Goal: Task Accomplishment & Management: Manage account settings

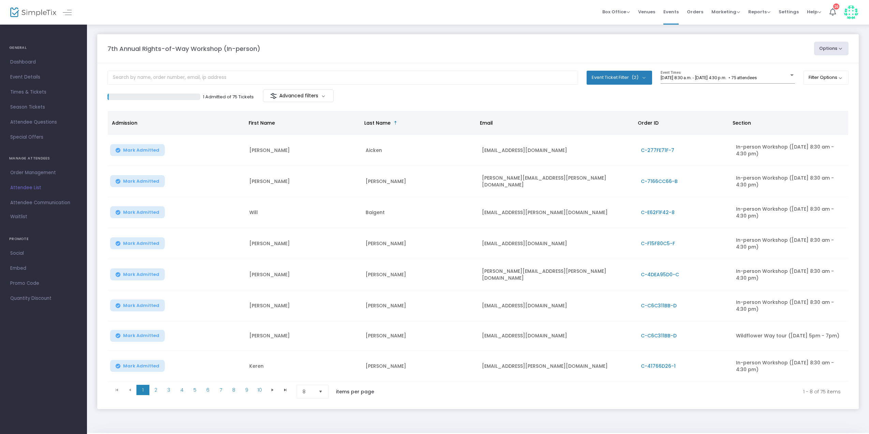
click at [609, 75] on button "Event Ticket Filter (2)" at bounding box center [620, 78] width 66 height 14
click at [625, 111] on span "In-person Workshop ([DATE] 8:30 am - 4:30 pm)" at bounding box center [662, 111] width 105 height 8
click at [604, 114] on input "In-person Workshop ([DATE] 8:30 am - 4:30 pm)" at bounding box center [604, 114] width 0 height 0
checkbox input "false"
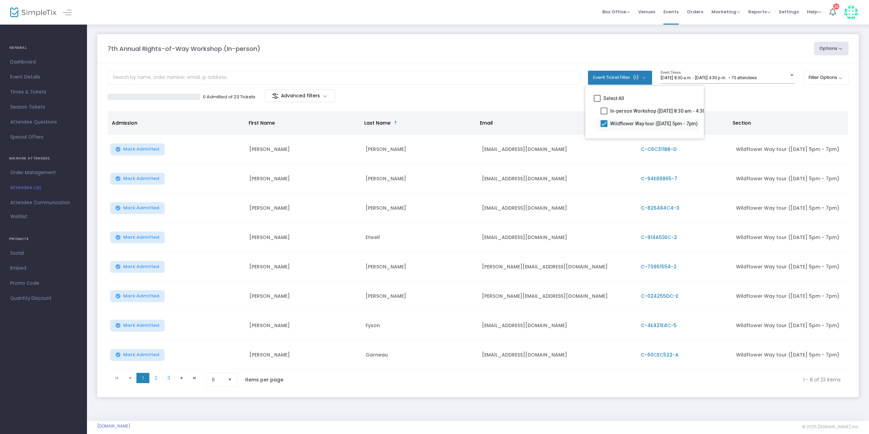
click at [612, 123] on span "Wildflower Way tour ([DATE] 5pm - 7pm)" at bounding box center [654, 123] width 88 height 8
click at [604, 127] on input "Wildflower Way tour ([DATE] 5pm - 7pm)" at bounding box center [604, 127] width 0 height 0
checkbox input "false"
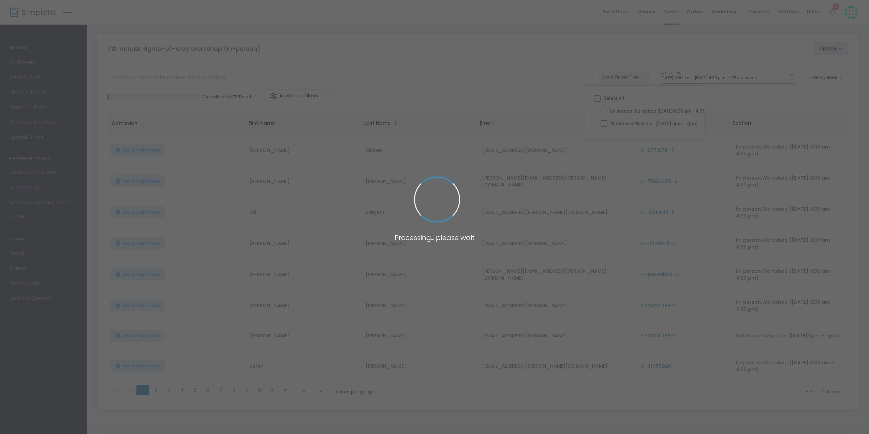
click at [612, 108] on span at bounding box center [434, 217] width 869 height 434
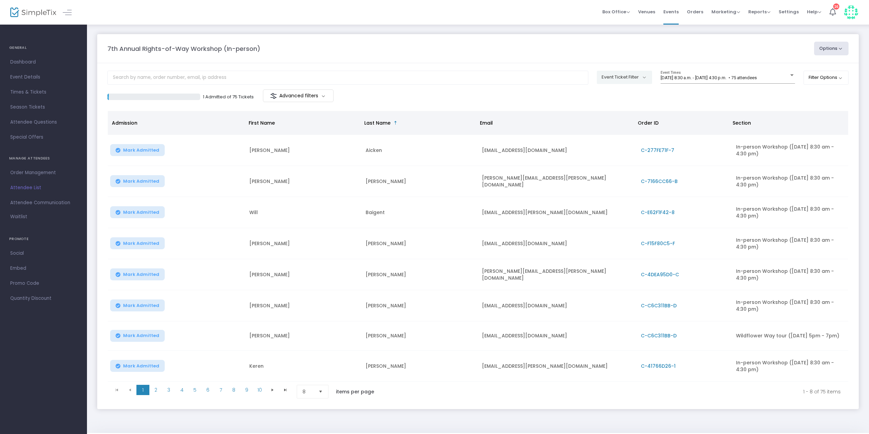
click at [605, 78] on button "Event Ticket Filter" at bounding box center [624, 77] width 55 height 13
click at [609, 119] on mat-checkbox "Wildflower Way tour ([DATE] 5pm - 7pm)" at bounding box center [658, 124] width 104 height 13
click at [406, 54] on div "7th Annual Rights-of-Way Workshop (In-person) Options Export List Print Name Ta…" at bounding box center [478, 49] width 748 height 14
click at [663, 74] on div "[DATE] 8:30 a.m. - [DATE] 4:30 p.m. • 75 attendees Event Times" at bounding box center [728, 77] width 134 height 13
click at [683, 46] on div at bounding box center [434, 217] width 869 height 434
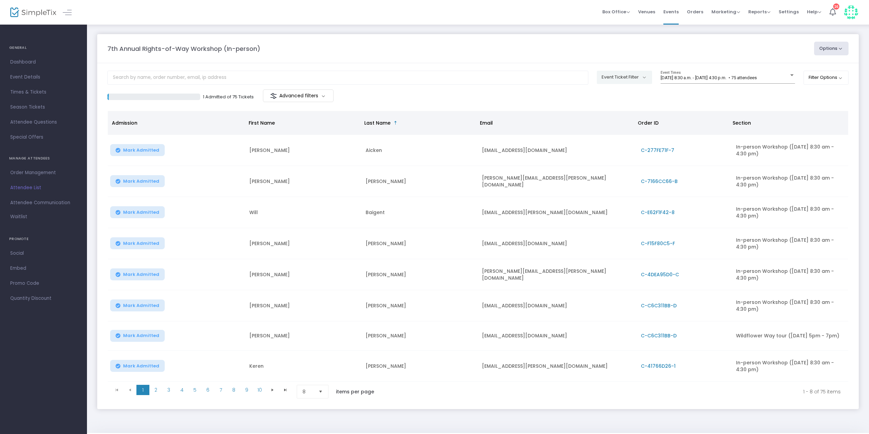
drag, startPoint x: 588, startPoint y: 94, endPoint x: 603, endPoint y: 88, distance: 16.1
click at [588, 94] on div "1 Admitted of 75 Tickets Advanced filters" at bounding box center [477, 96] width 741 height 14
click at [621, 80] on button "Event Ticket Filter" at bounding box center [624, 77] width 55 height 13
click at [633, 109] on span "In-person Workshop ([DATE] 8:30 am - 4:30 pm)" at bounding box center [672, 110] width 105 height 8
click at [614, 114] on input "In-person Workshop ([DATE] 8:30 am - 4:30 pm)" at bounding box center [614, 114] width 0 height 0
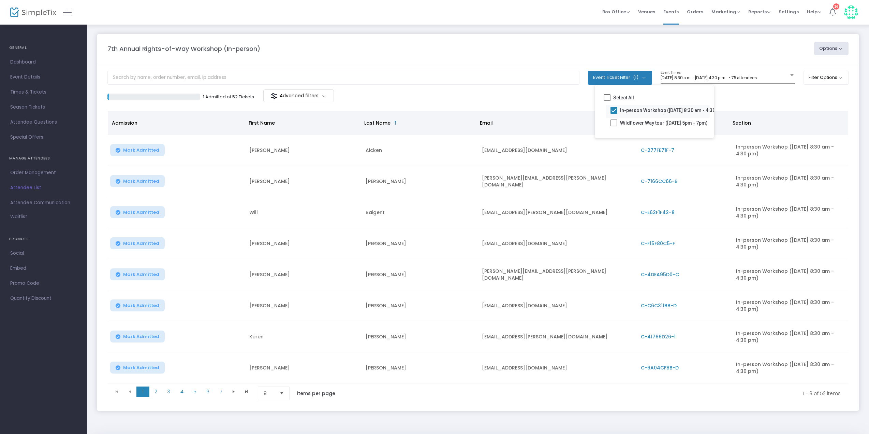
click at [630, 109] on span "In-person Workshop ([DATE] 8:30 am - 4:30 pm)" at bounding box center [672, 110] width 105 height 8
click at [614, 114] on input "In-person Workshop ([DATE] 8:30 am - 4:30 pm)" at bounding box center [614, 114] width 0 height 0
checkbox input "false"
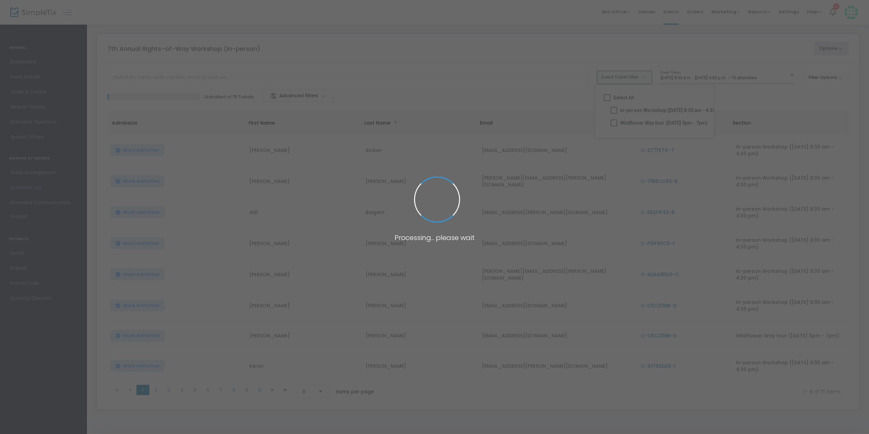
click at [638, 78] on span at bounding box center [434, 217] width 869 height 434
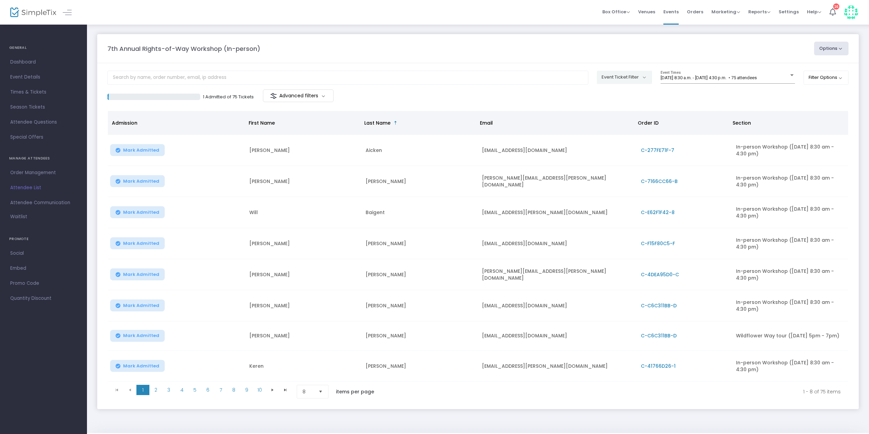
click at [638, 77] on button "Event Ticket Filter" at bounding box center [624, 77] width 55 height 13
click at [634, 124] on span "Wildflower Way tour ([DATE] 5pm - 7pm)" at bounding box center [664, 123] width 88 height 8
click at [614, 126] on input "Wildflower Way tour ([DATE] 5pm - 7pm)" at bounding box center [614, 126] width 0 height 0
checkbox input "true"
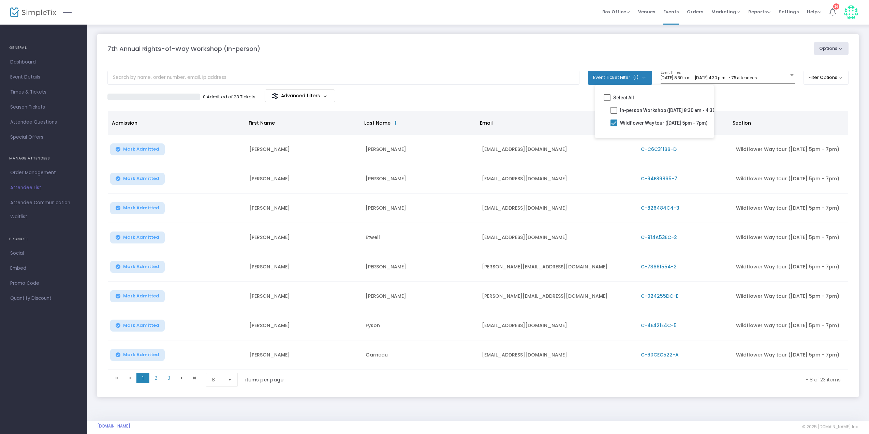
click at [412, 63] on m-panel-content "Event Ticket Filter (1) Select All In-person Workshop ([DATE] 8:30 am - 4:30 pm…" at bounding box center [478, 230] width 762 height 334
click at [637, 78] on span "(1)" at bounding box center [635, 77] width 5 height 5
click at [652, 114] on span "In-person Workshop ([DATE] 8:30 am - 4:30 pm)" at bounding box center [663, 111] width 105 height 8
click at [605, 114] on input "In-person Workshop ([DATE] 8:30 am - 4:30 pm)" at bounding box center [605, 114] width 0 height 0
checkbox input "true"
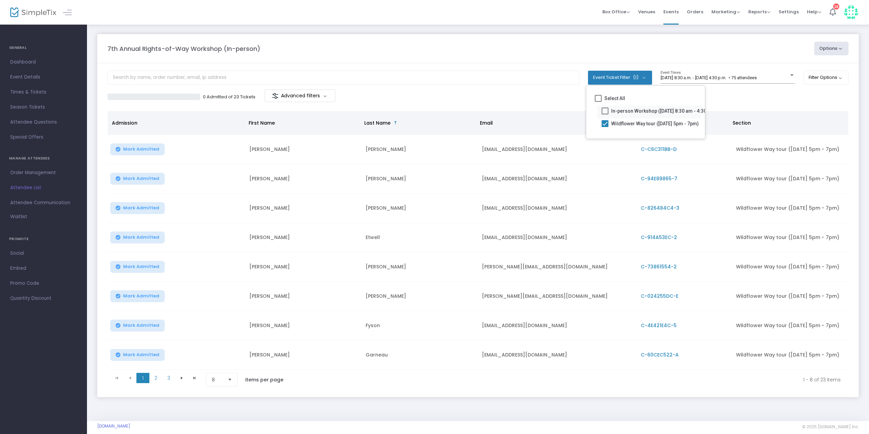
checkbox input "true"
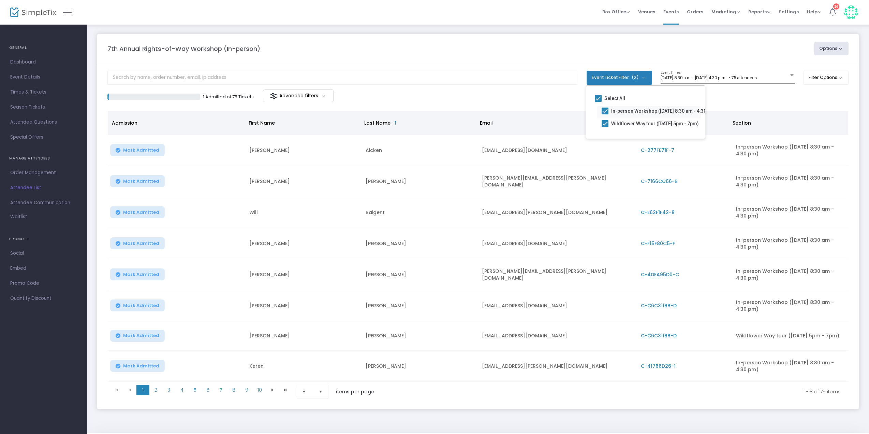
click at [634, 112] on span "In-person Workshop ([DATE] 8:30 am - 4:30 pm)" at bounding box center [663, 111] width 105 height 8
click at [605, 114] on input "In-person Workshop ([DATE] 8:30 am - 4:30 pm)" at bounding box center [605, 114] width 0 height 0
checkbox input "false"
click at [648, 79] on button "Event Ticket Filter (2)" at bounding box center [620, 78] width 66 height 14
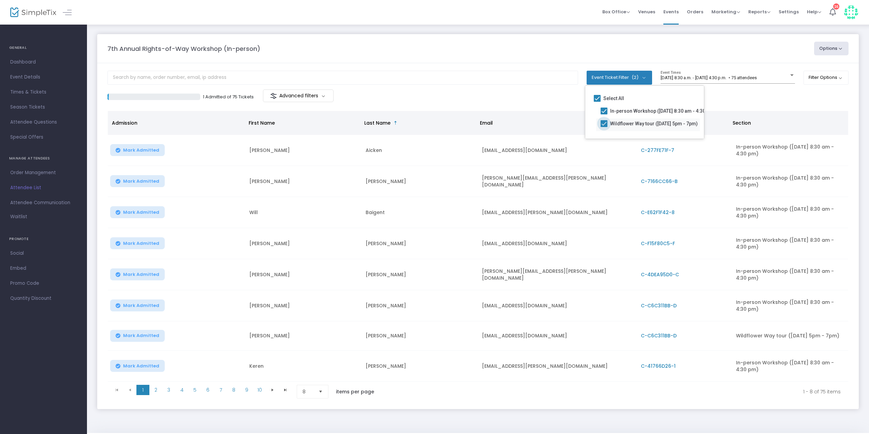
click at [645, 128] on span "Wildflower Way tour ([DATE] 5pm - 7pm)" at bounding box center [654, 123] width 88 height 8
click at [604, 127] on input "Wildflower Way tour ([DATE] 5pm - 7pm)" at bounding box center [604, 127] width 0 height 0
checkbox input "false"
click at [452, 56] on m-panel-header "7th Annual Rights-of-Way Workshop (In-person) Options Export List Print Name Ta…" at bounding box center [478, 48] width 762 height 29
